Goal: Find specific page/section: Find specific page/section

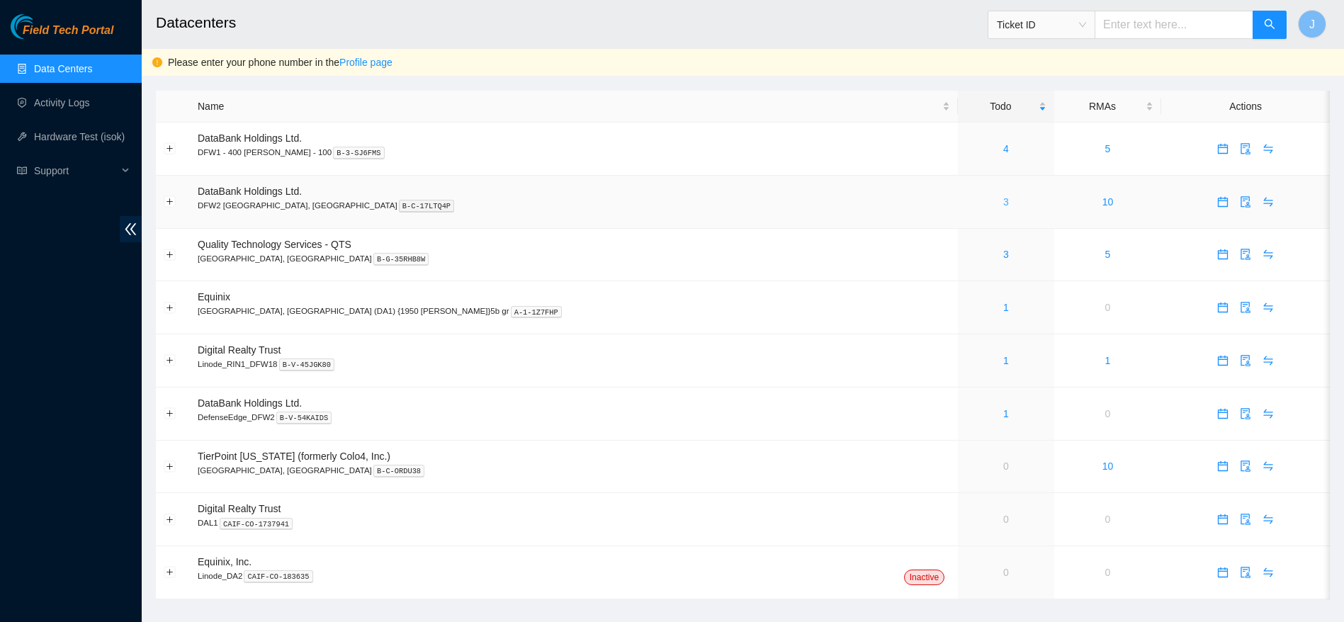
click at [1003, 205] on link "3" at bounding box center [1006, 201] width 6 height 11
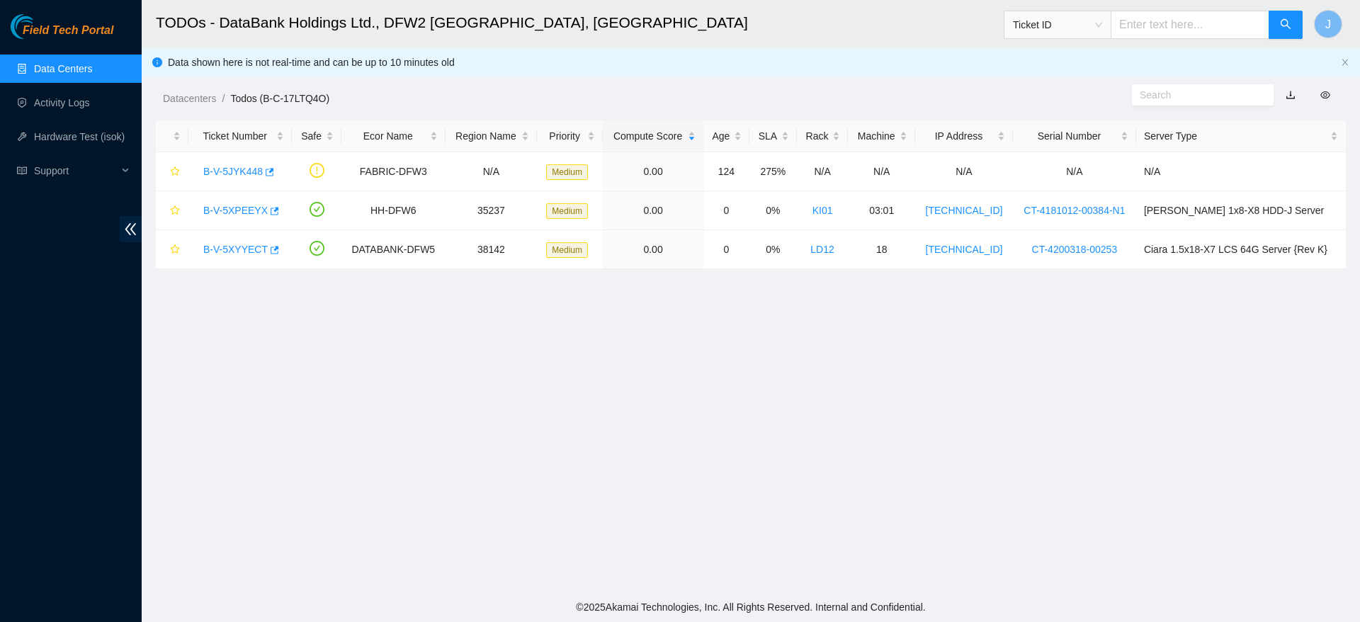
click at [771, 390] on main "TODOs - DataBank Holdings Ltd., DFW2 Richardson, TX Ticket ID J Data shown here…" at bounding box center [751, 296] width 1219 height 592
click at [67, 73] on link "Data Centers" at bounding box center [63, 68] width 58 height 11
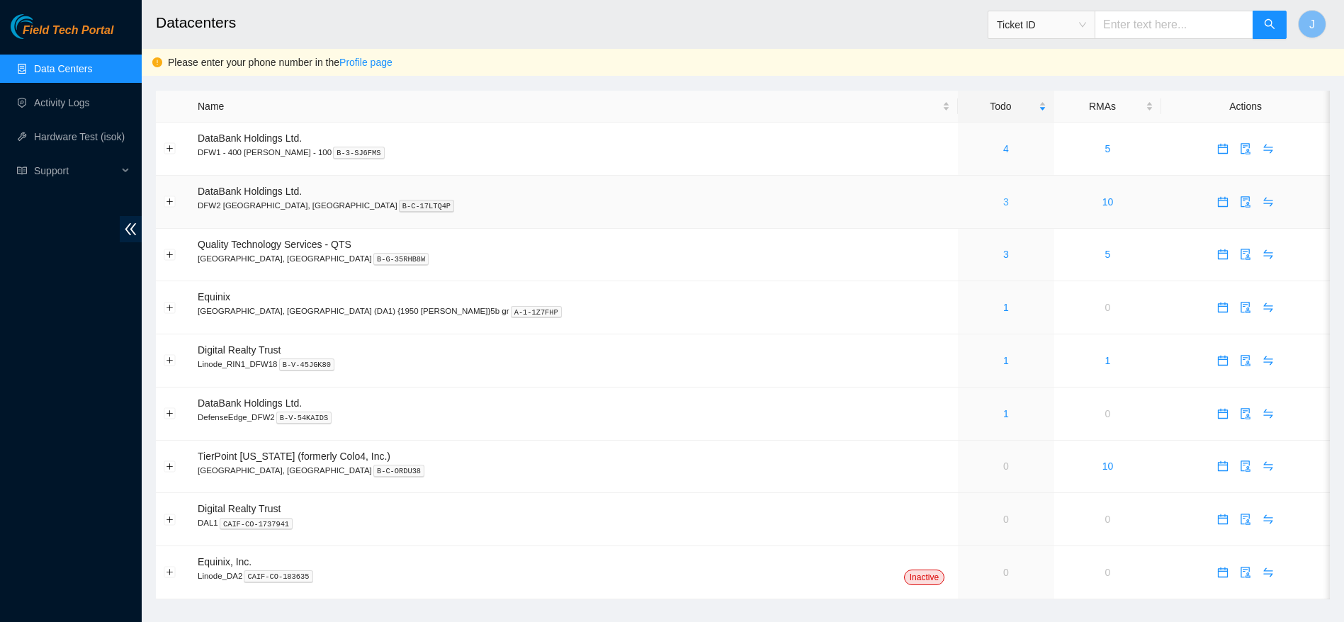
click at [1003, 196] on link "3" at bounding box center [1006, 201] width 6 height 11
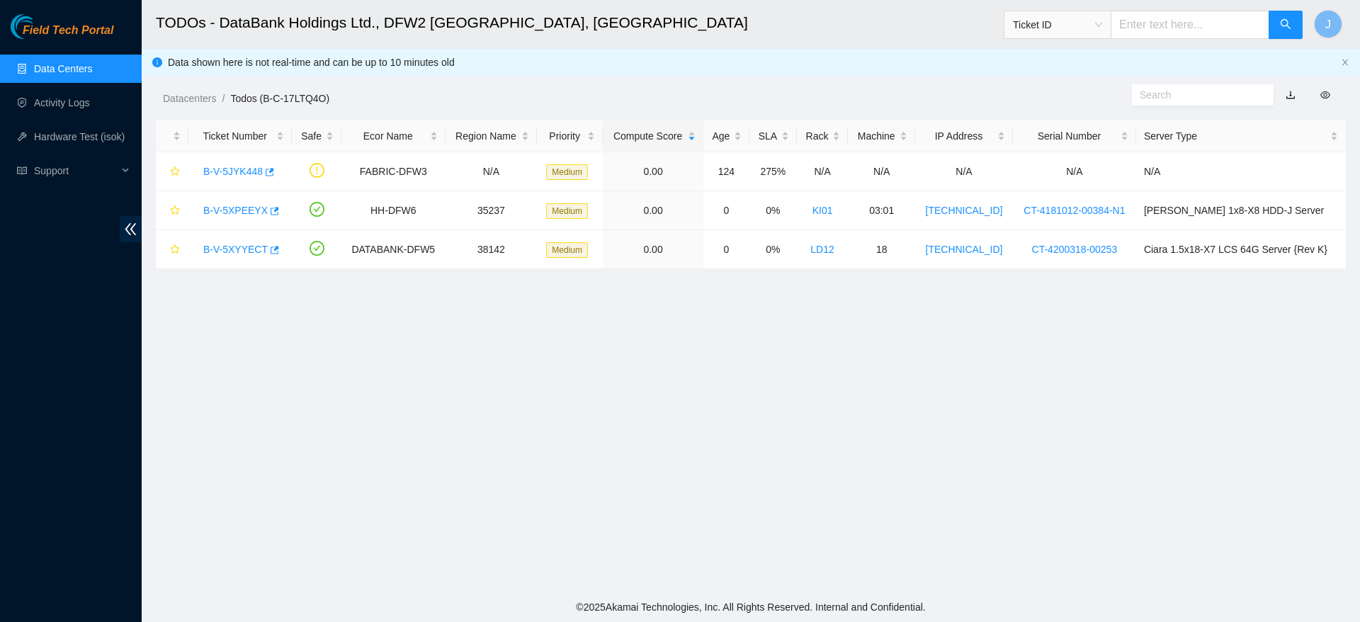
click at [92, 68] on link "Data Centers" at bounding box center [63, 68] width 58 height 11
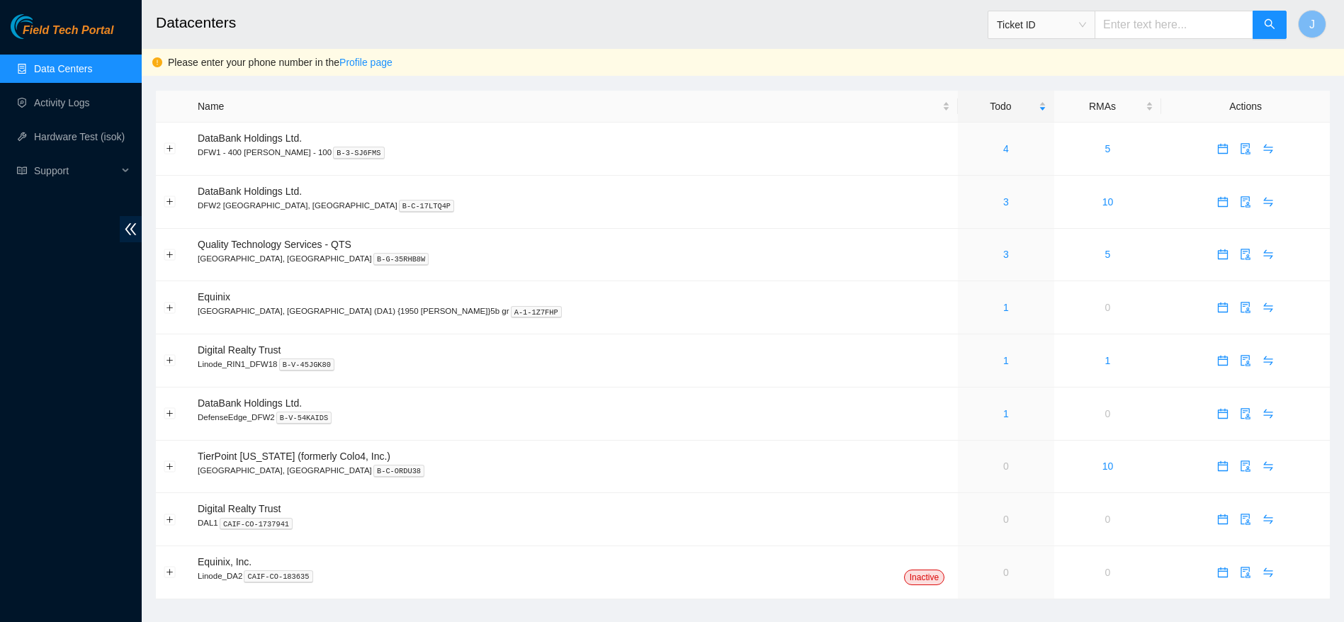
click at [84, 64] on link "Data Centers" at bounding box center [63, 68] width 58 height 11
click at [89, 69] on link "Data Centers" at bounding box center [63, 68] width 58 height 11
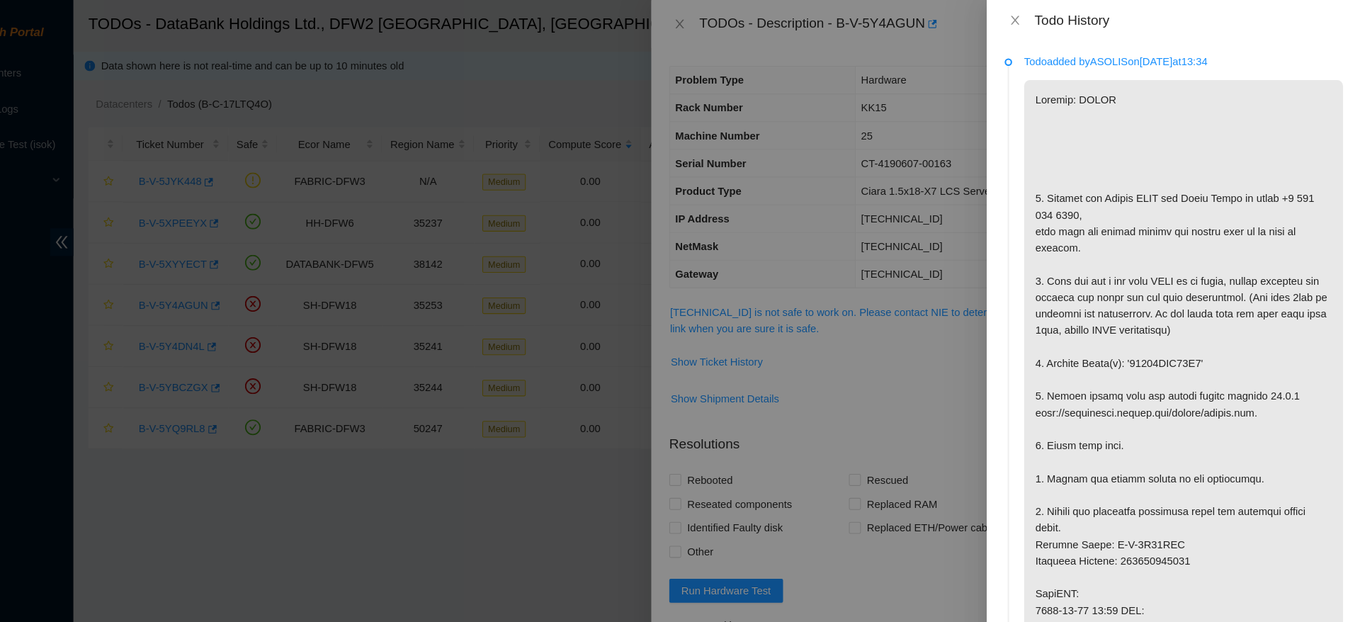
click at [738, 15] on div at bounding box center [680, 311] width 1360 height 622
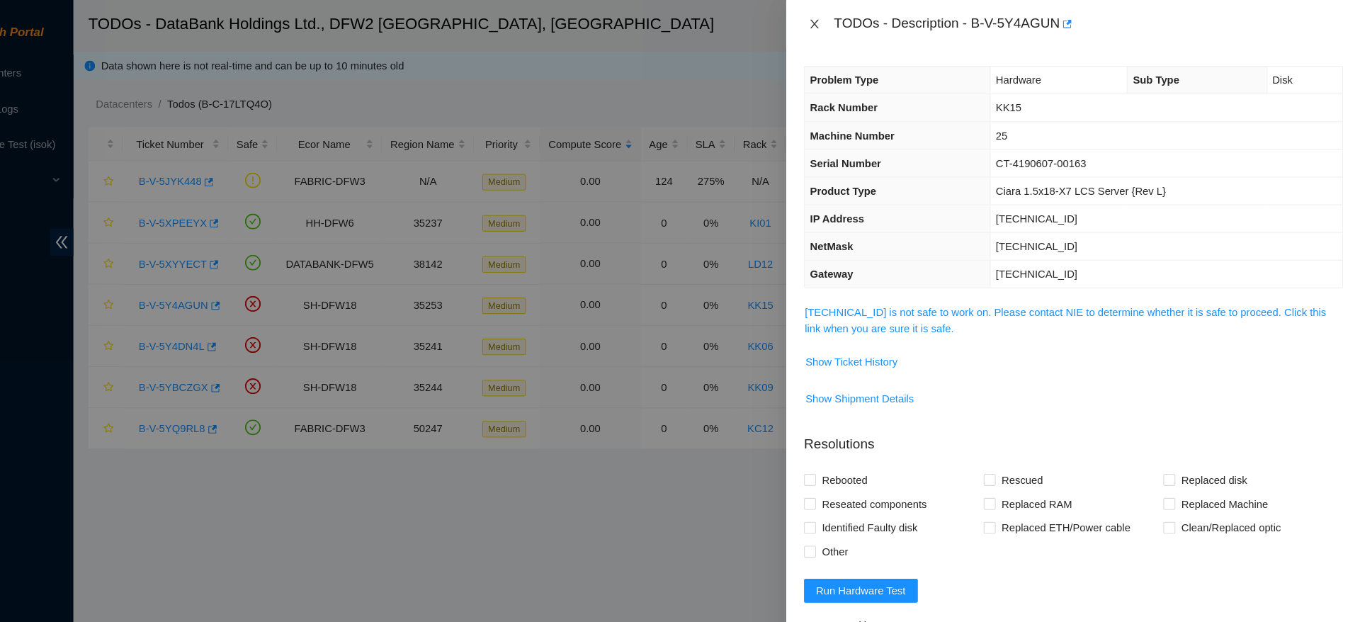
click at [840, 24] on icon "close" at bounding box center [843, 22] width 11 height 11
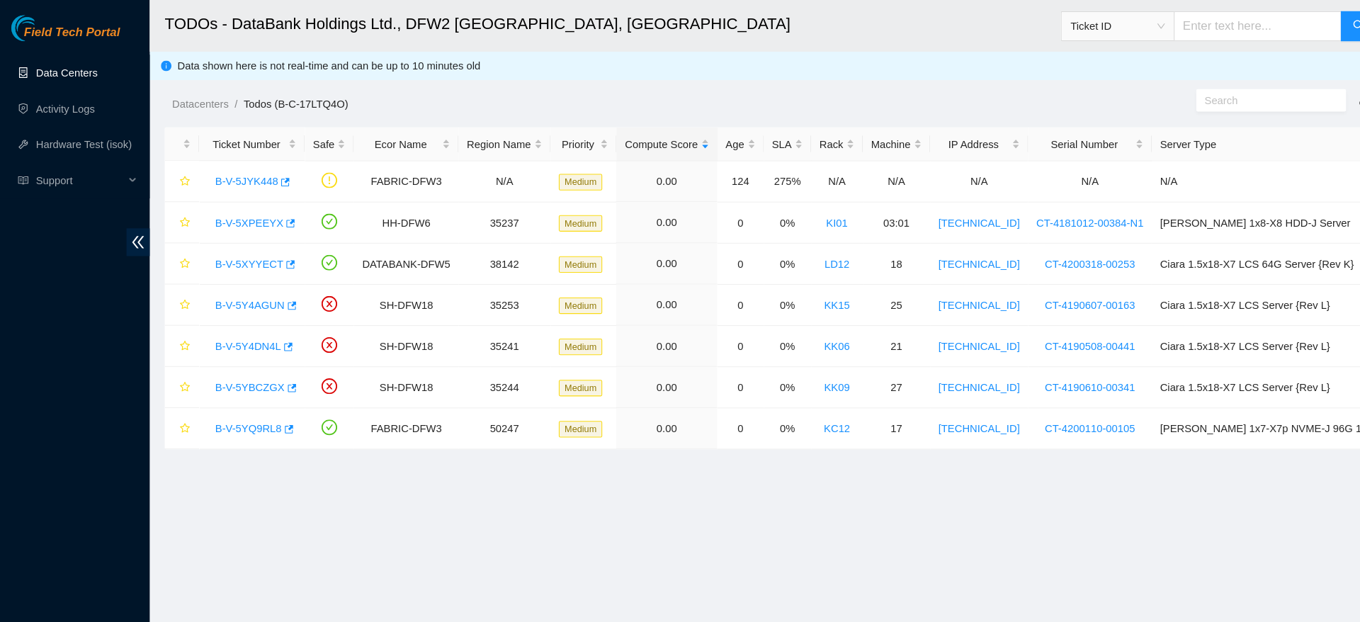
click at [47, 74] on link "Data Centers" at bounding box center [63, 68] width 58 height 11
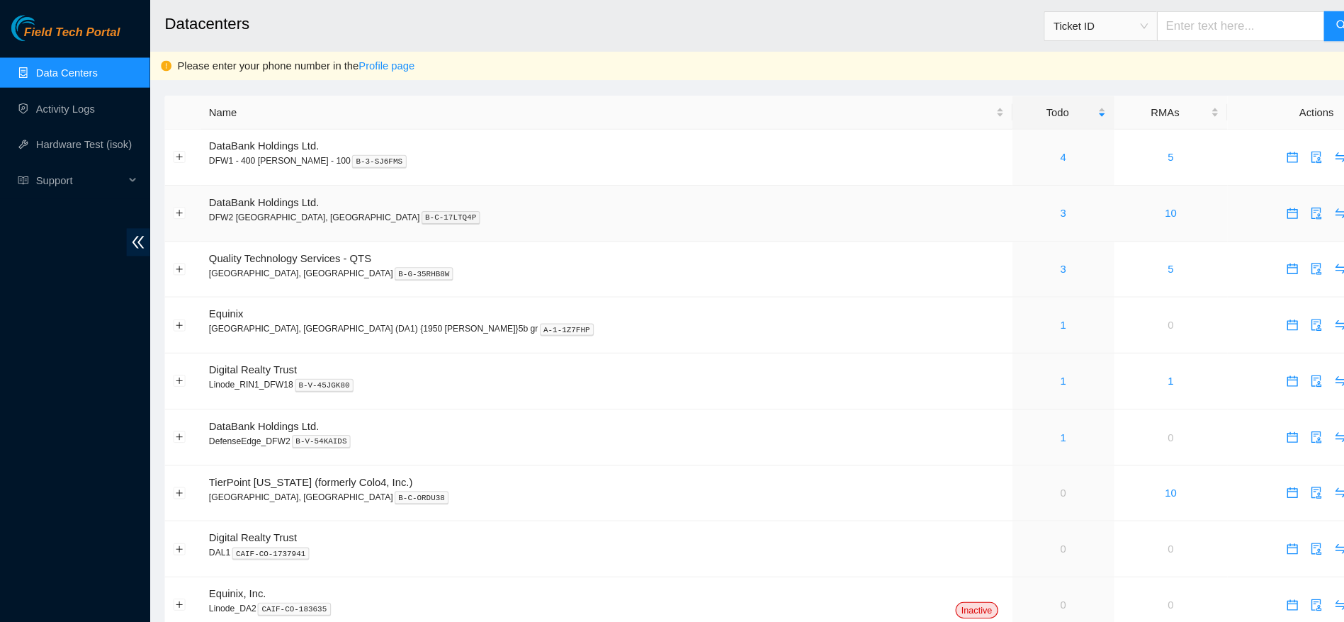
click at [966, 203] on div "3" at bounding box center [1006, 202] width 81 height 16
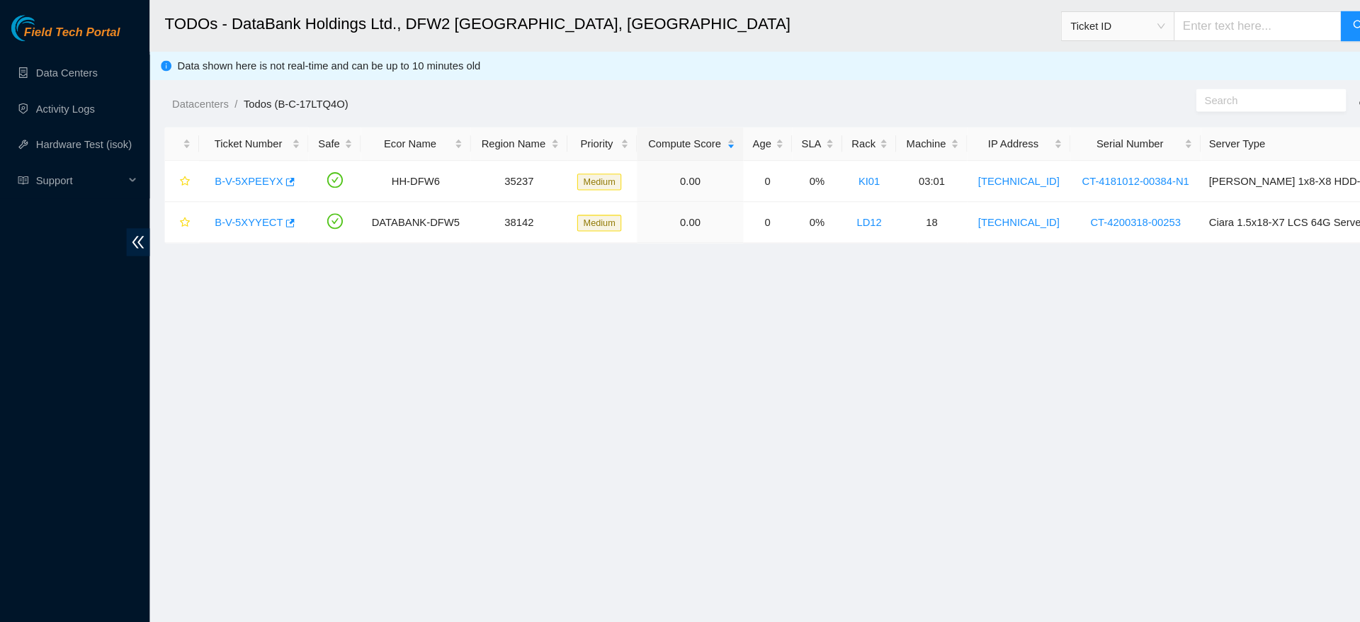
click at [434, 320] on main "TODOs - DataBank Holdings Ltd., DFW2 [GEOGRAPHIC_DATA], [GEOGRAPHIC_DATA] Ticke…" at bounding box center [751, 296] width 1219 height 592
click at [43, 74] on link "Data Centers" at bounding box center [63, 68] width 58 height 11
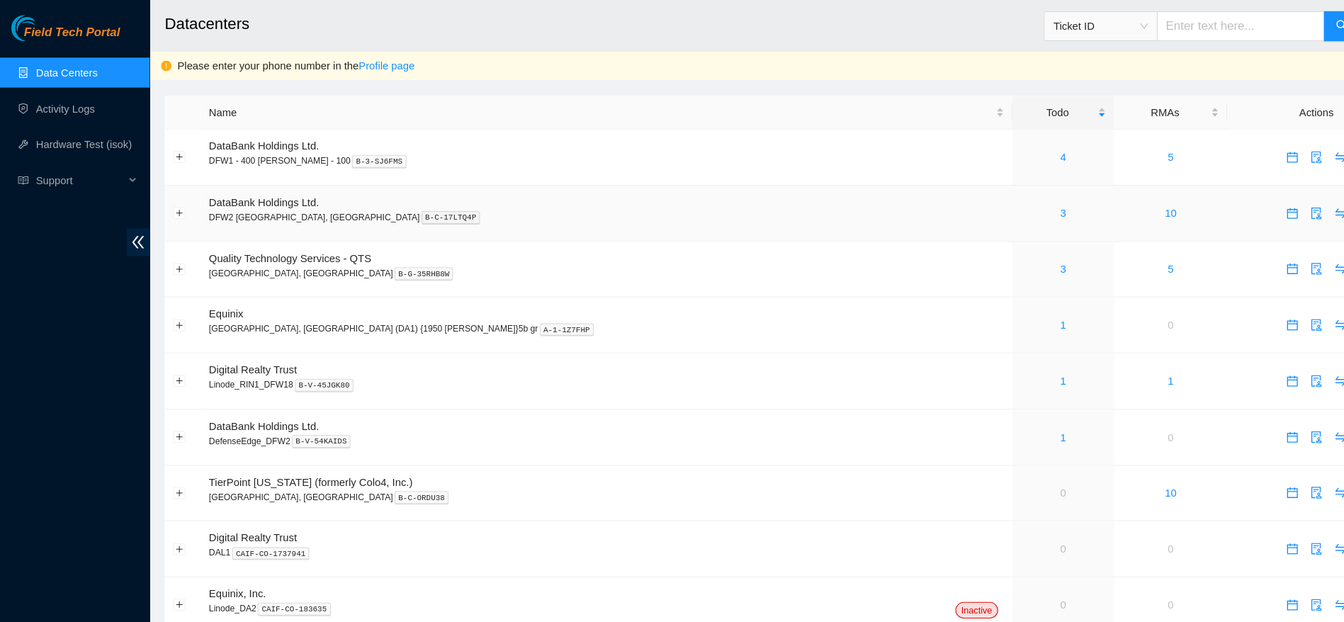
click at [966, 199] on div "3" at bounding box center [1006, 202] width 81 height 16
click at [1003, 204] on link "3" at bounding box center [1006, 201] width 6 height 11
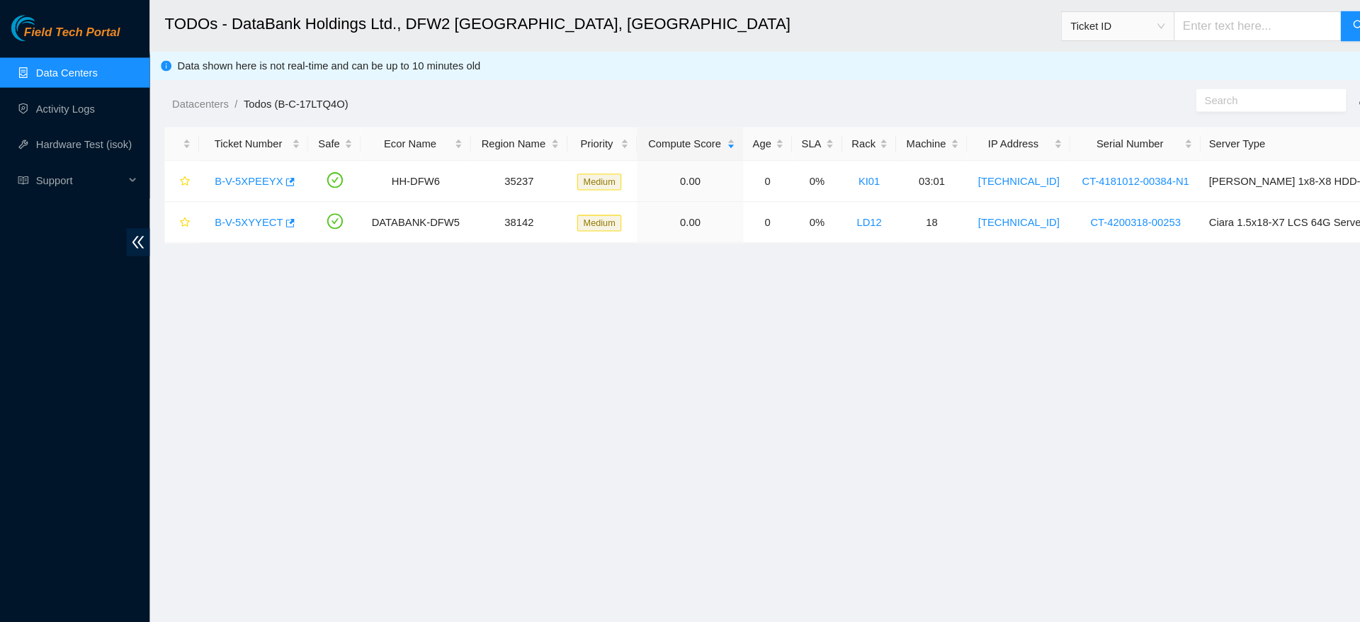
click at [848, 433] on main "TODOs - DataBank Holdings Ltd., DFW2 [GEOGRAPHIC_DATA], [GEOGRAPHIC_DATA] Ticke…" at bounding box center [751, 296] width 1219 height 592
click at [92, 72] on link "Data Centers" at bounding box center [63, 68] width 58 height 11
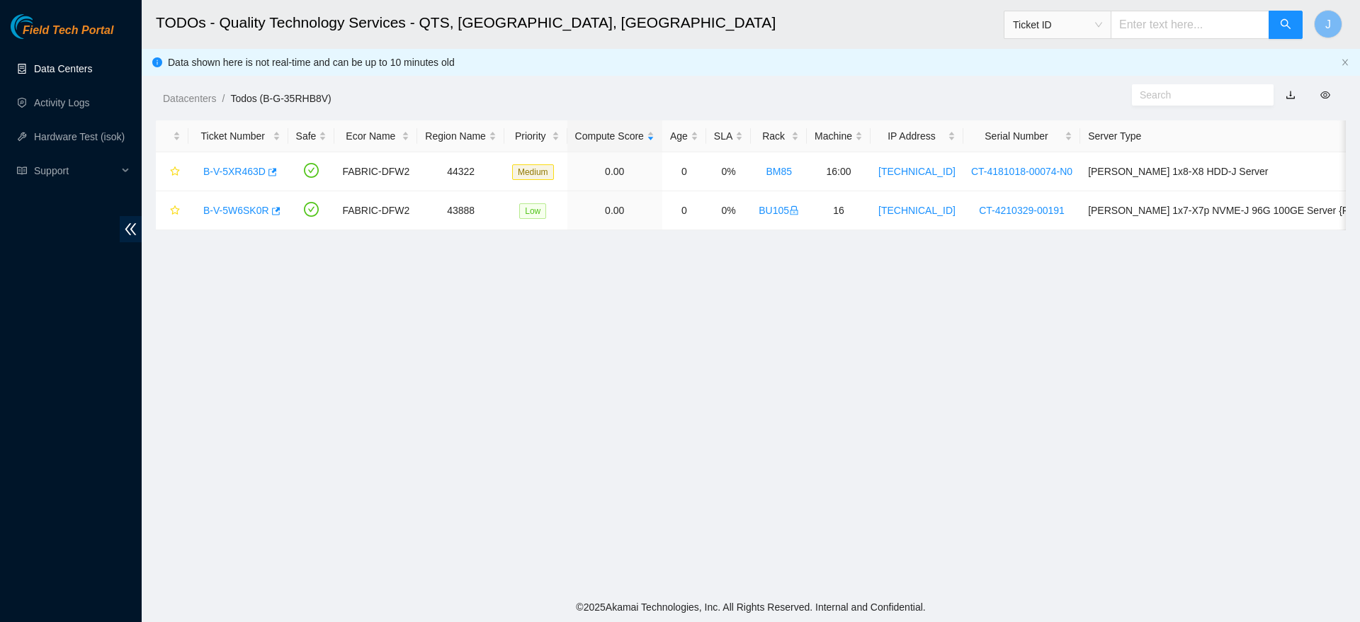
click at [74, 74] on link "Data Centers" at bounding box center [63, 68] width 58 height 11
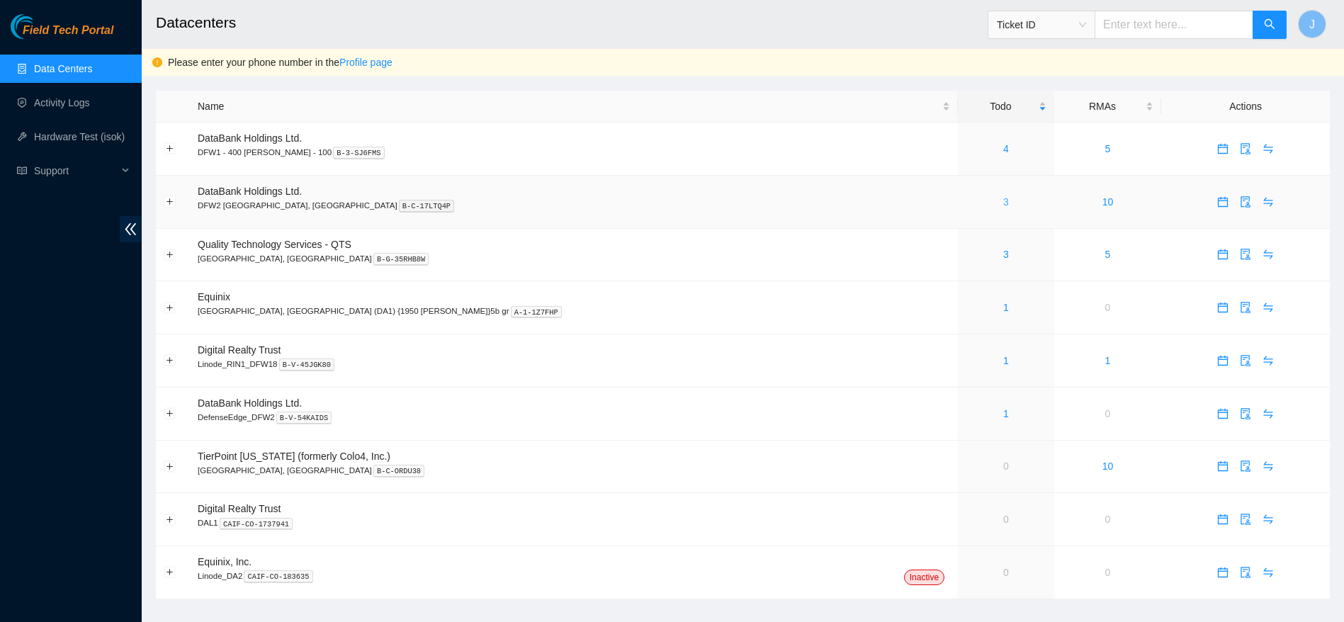
click at [1003, 204] on link "3" at bounding box center [1006, 201] width 6 height 11
